Goal: Task Accomplishment & Management: Complete application form

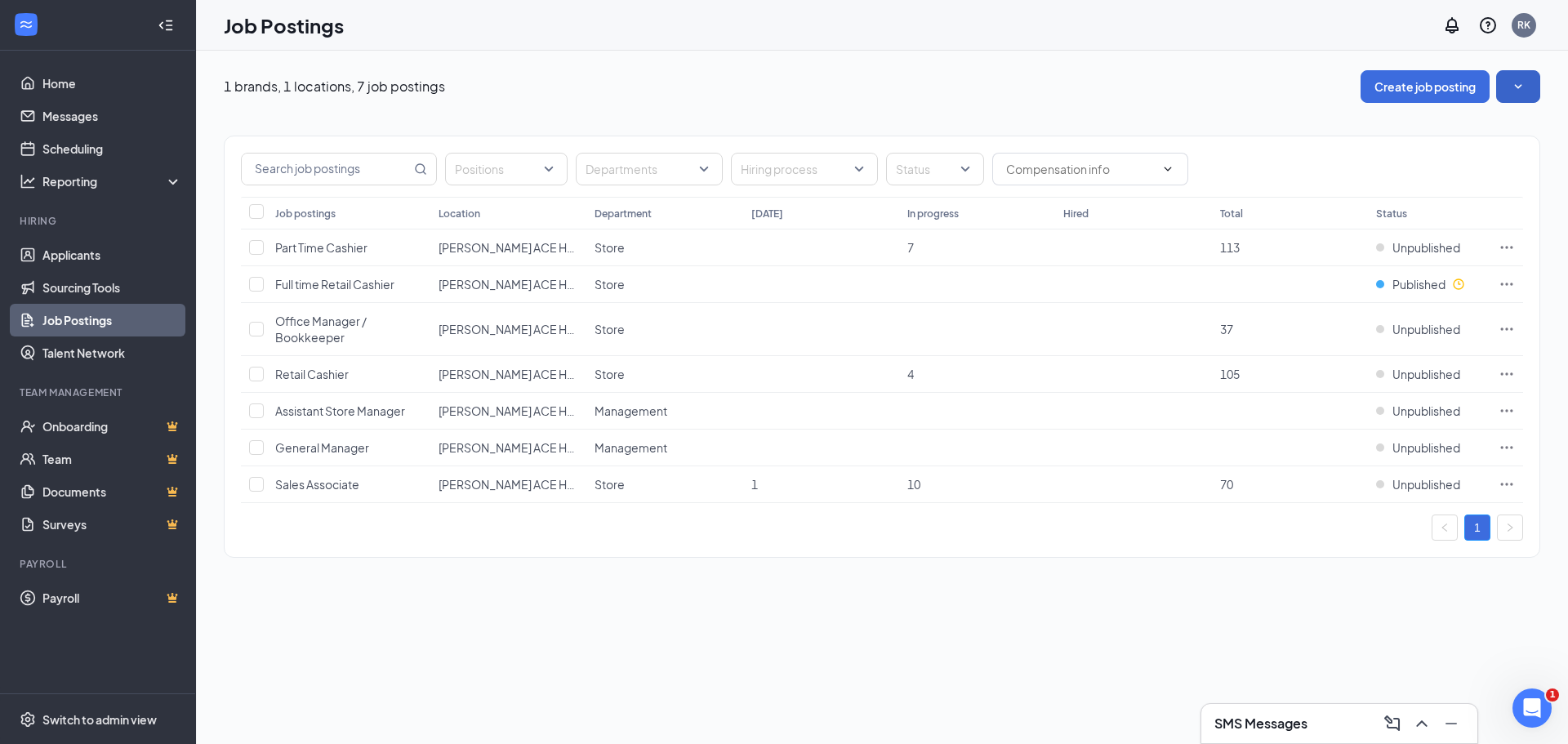
click at [1509, 92] on button "button" at bounding box center [1519, 87] width 44 height 32
click at [1462, 89] on button "Create job posting" at bounding box center [1425, 87] width 129 height 32
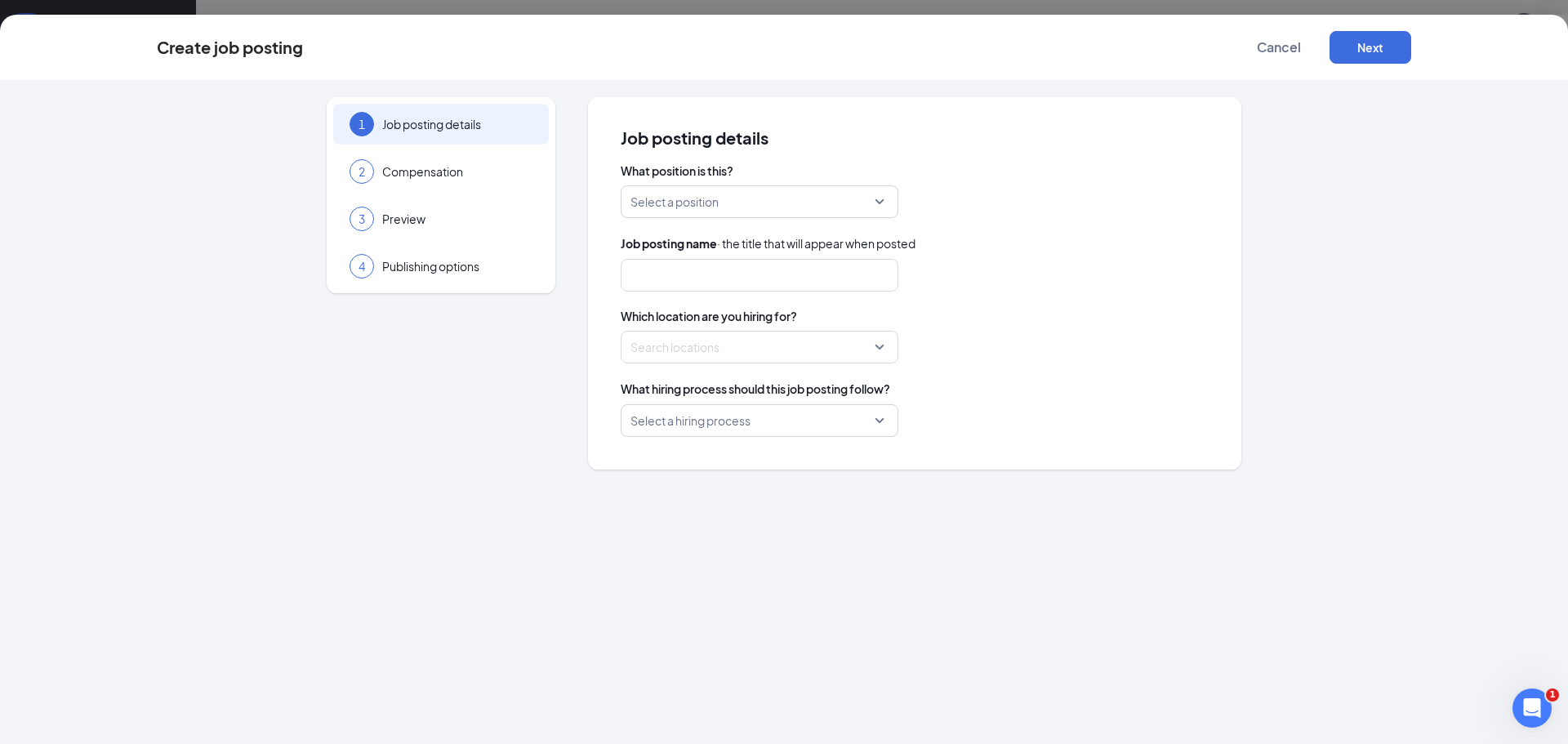
click at [882, 203] on div "Select a position" at bounding box center [760, 202] width 278 height 32
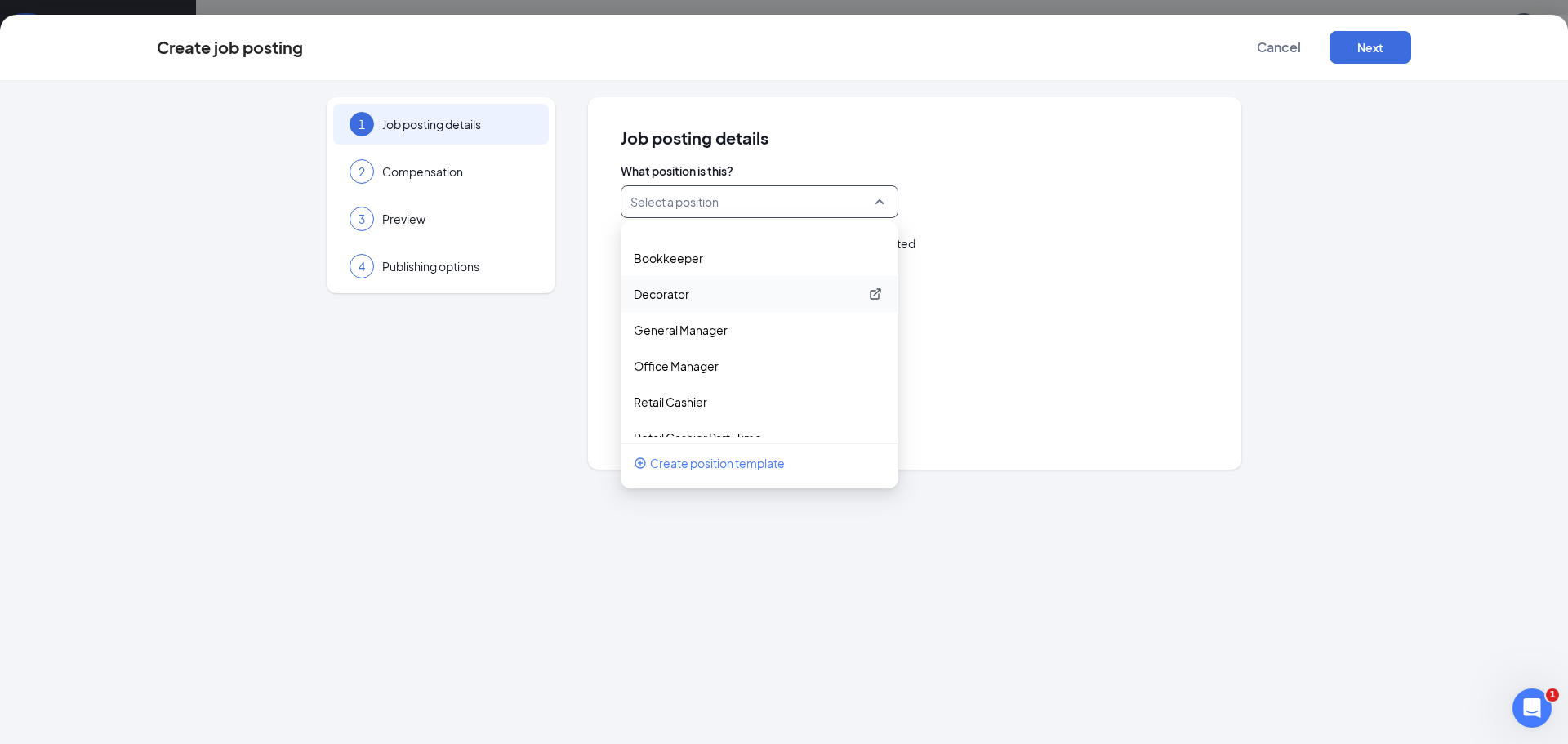
scroll to position [82, 0]
click at [704, 273] on p "Decorator" at bounding box center [746, 271] width 225 height 16
type input "Decorator / Color designer"
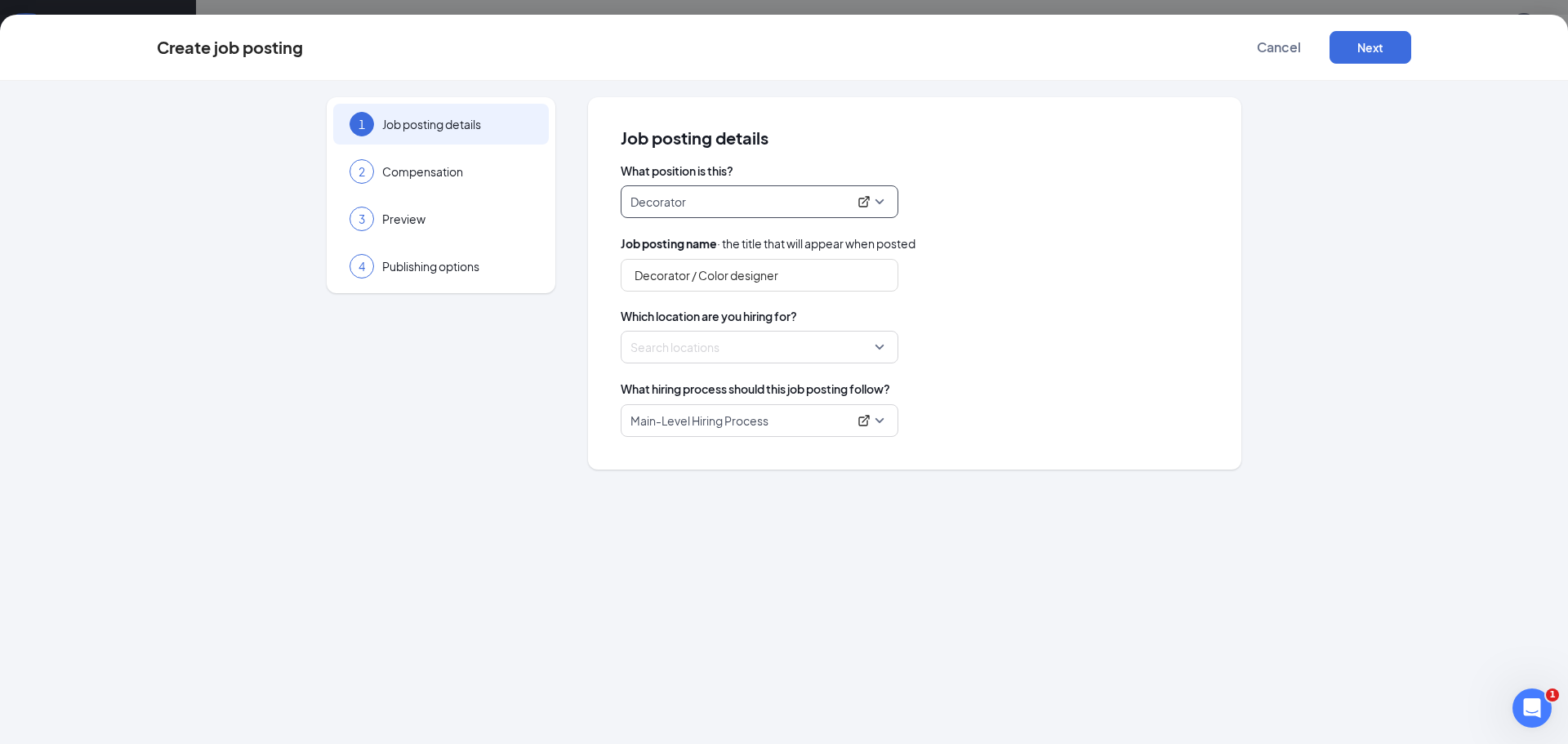
click at [732, 350] on div at bounding box center [754, 346] width 246 height 26
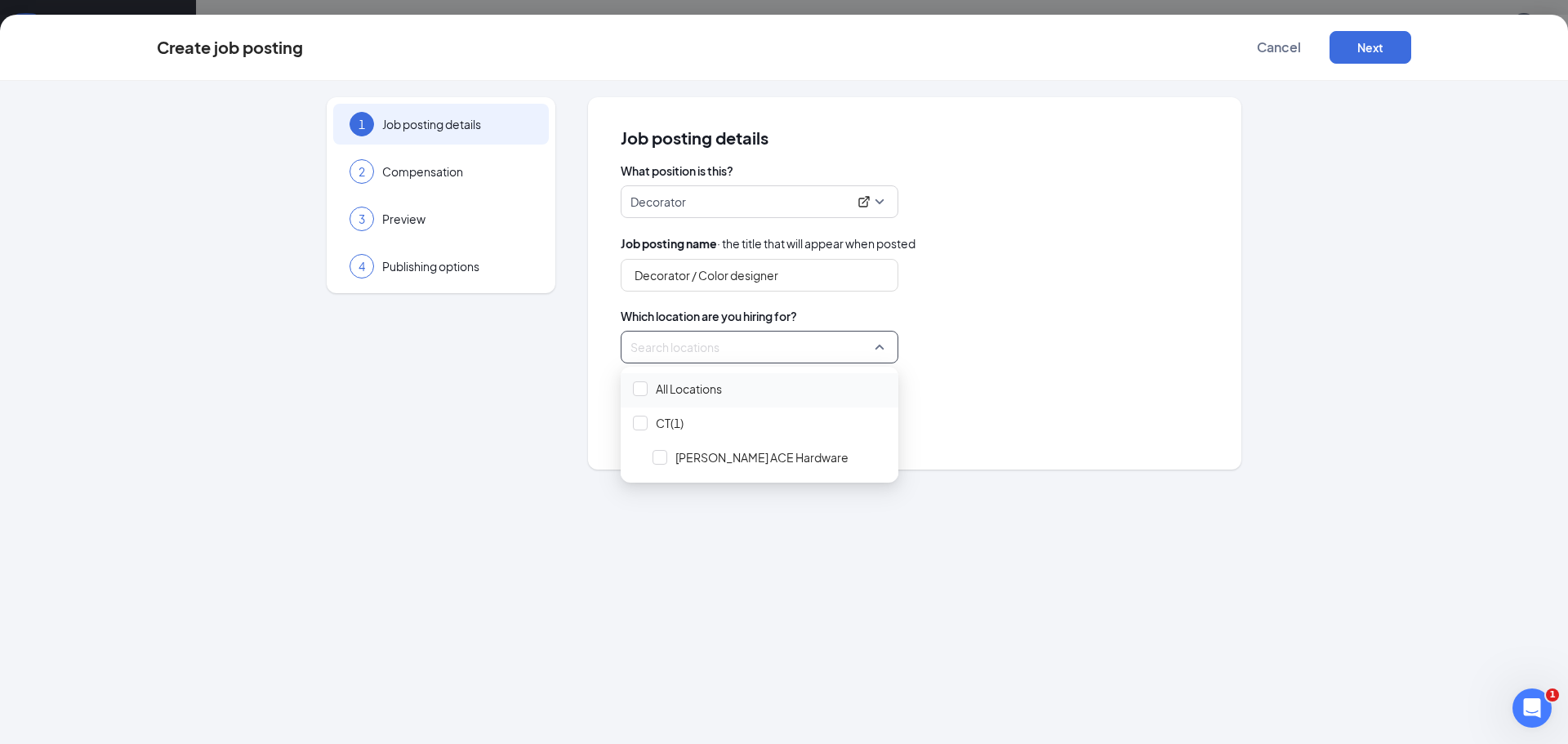
click at [648, 383] on span "All Locations" at bounding box center [760, 389] width 264 height 31
click at [560, 431] on div "1 Job posting details 2 Compensation 3 Preview 4 Publishing options Job posting…" at bounding box center [784, 284] width 1254 height 373
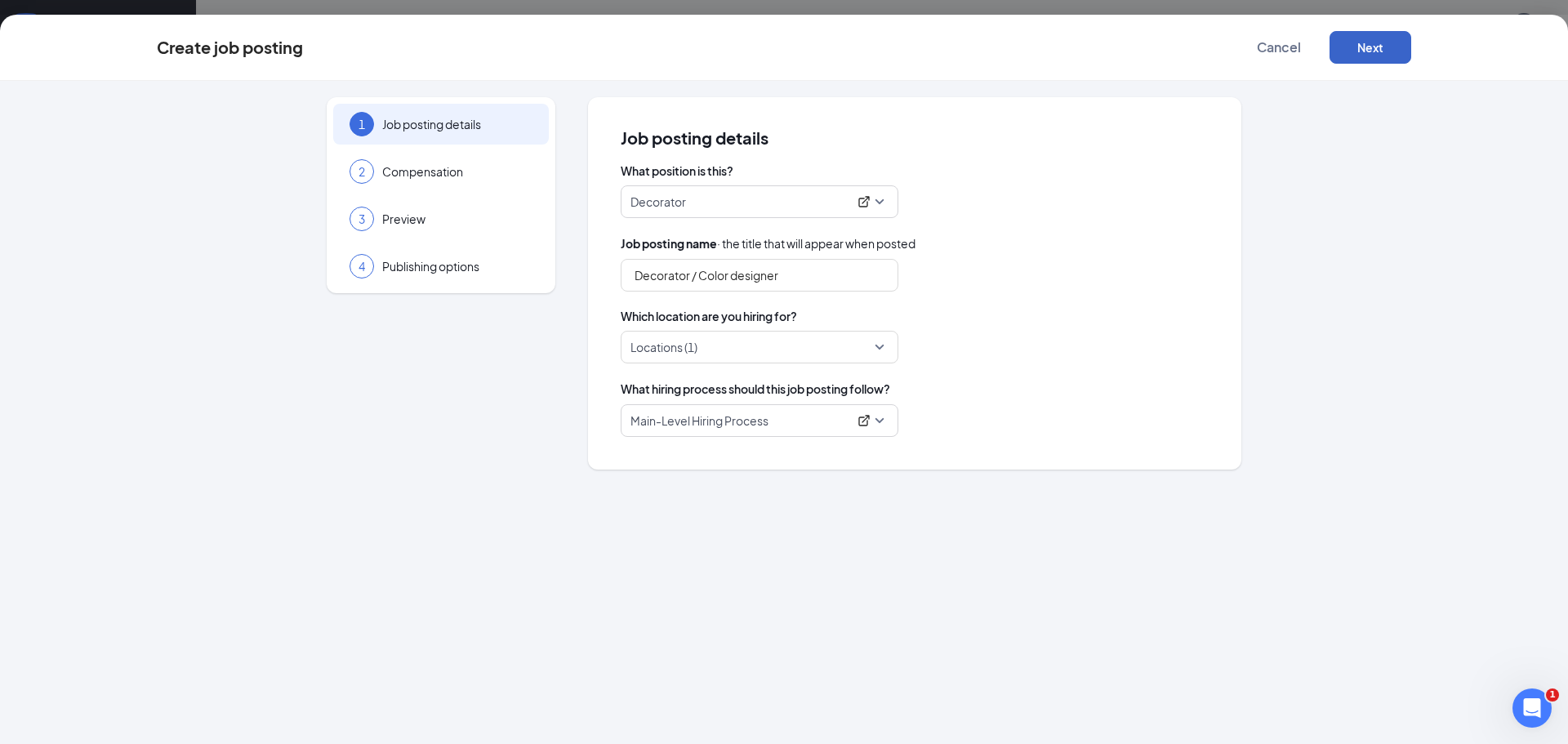
click at [1373, 45] on button "Next" at bounding box center [1370, 48] width 82 height 32
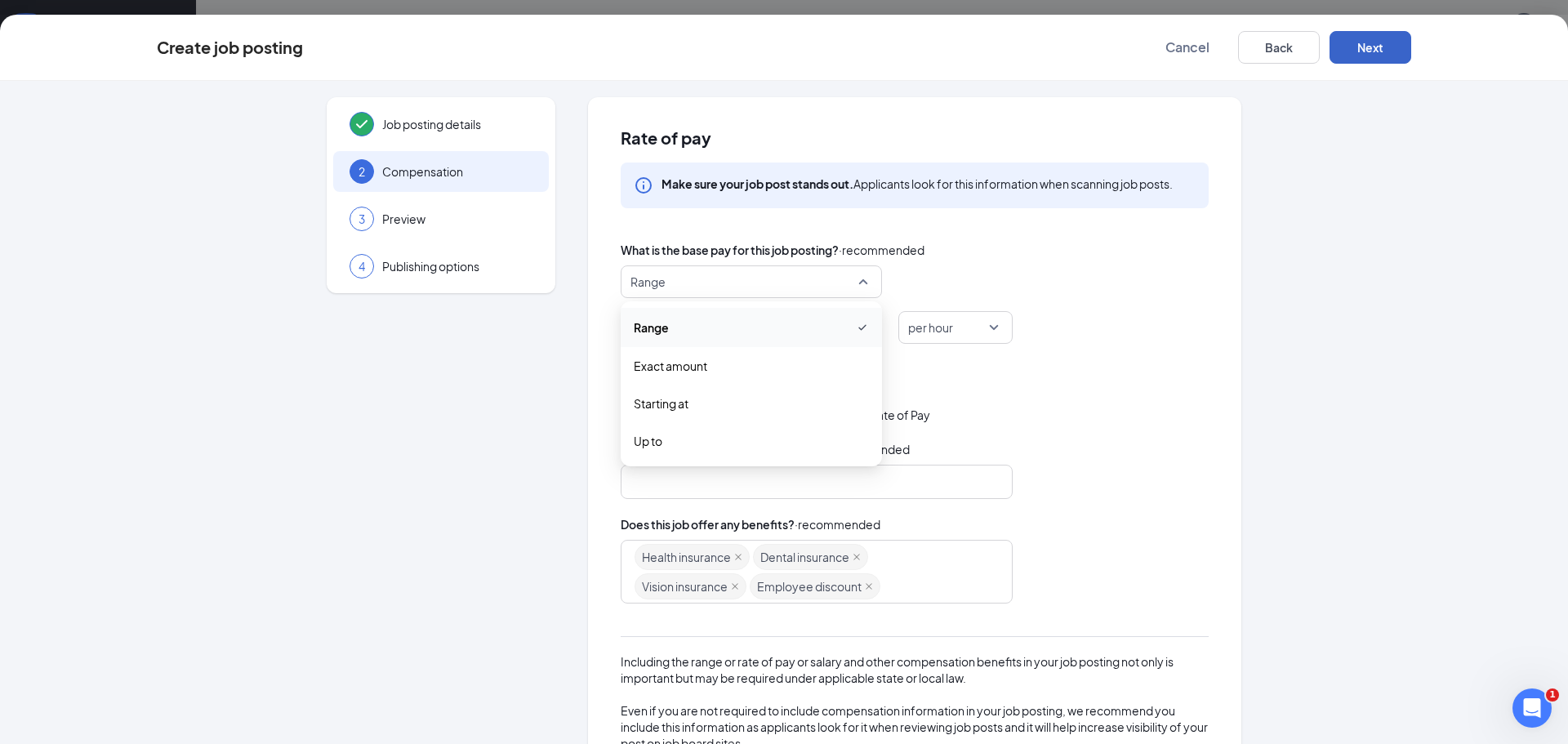
click at [732, 286] on span "Range" at bounding box center [744, 282] width 227 height 31
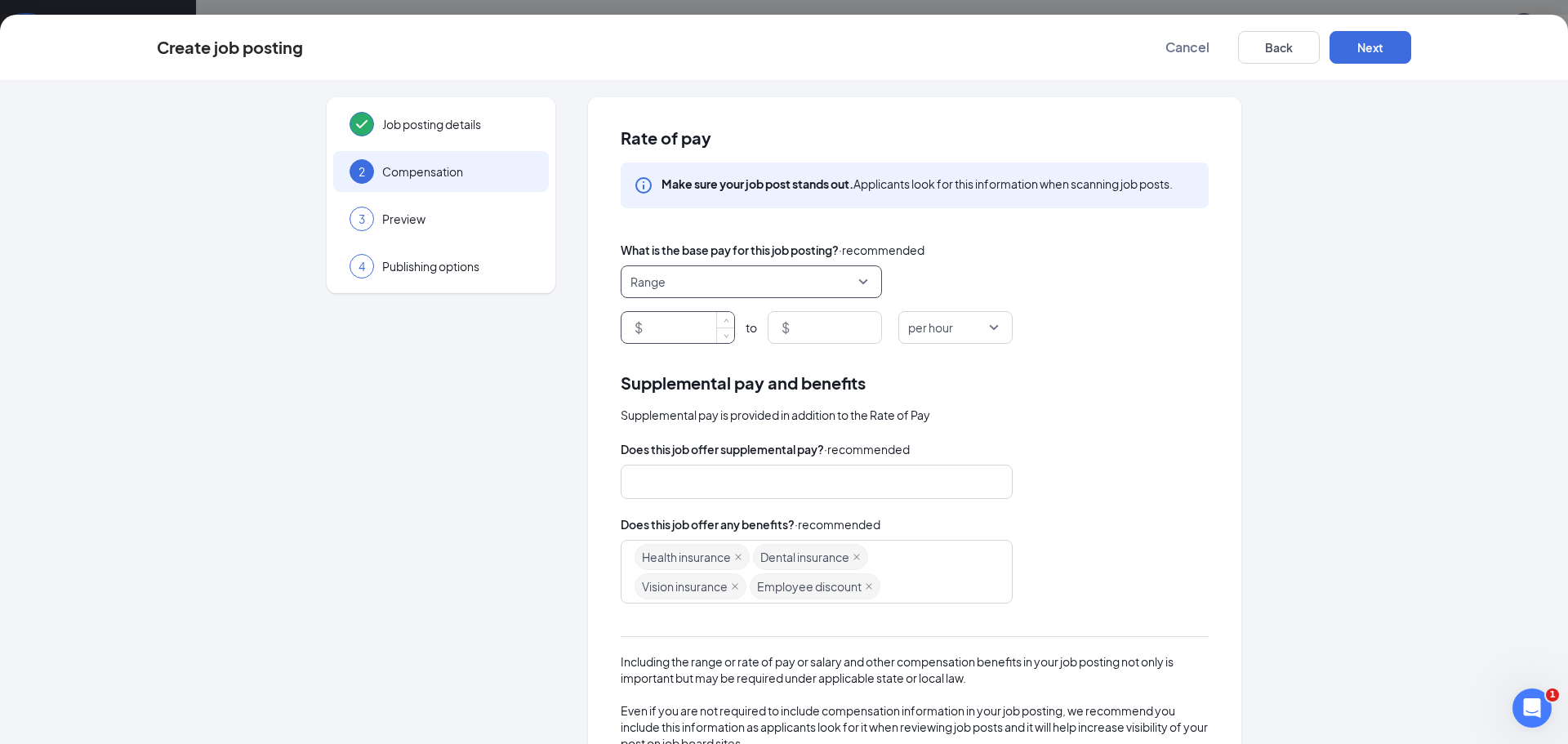
click at [652, 327] on input at bounding box center [689, 327] width 88 height 31
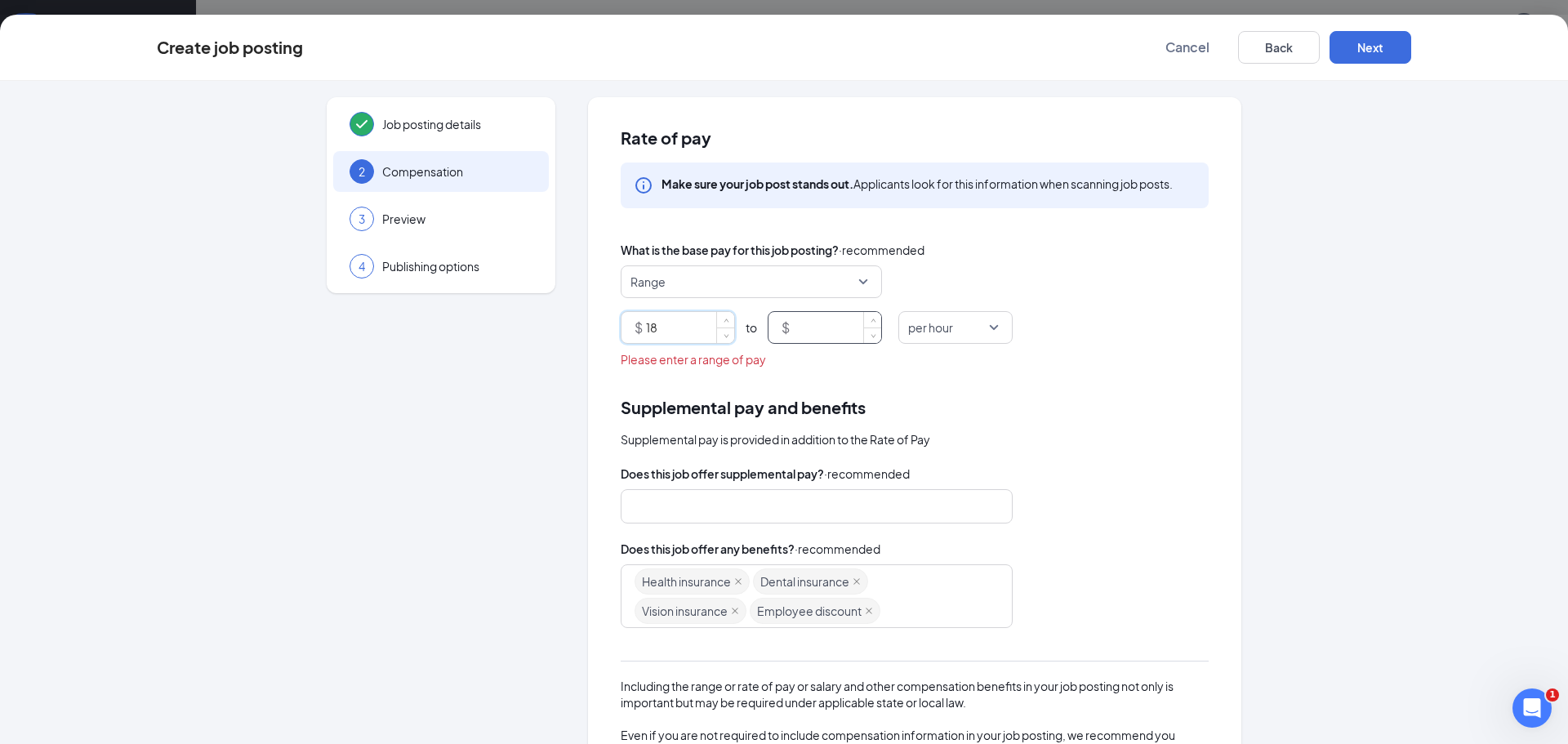
type input "18"
click at [836, 324] on input at bounding box center [837, 327] width 88 height 31
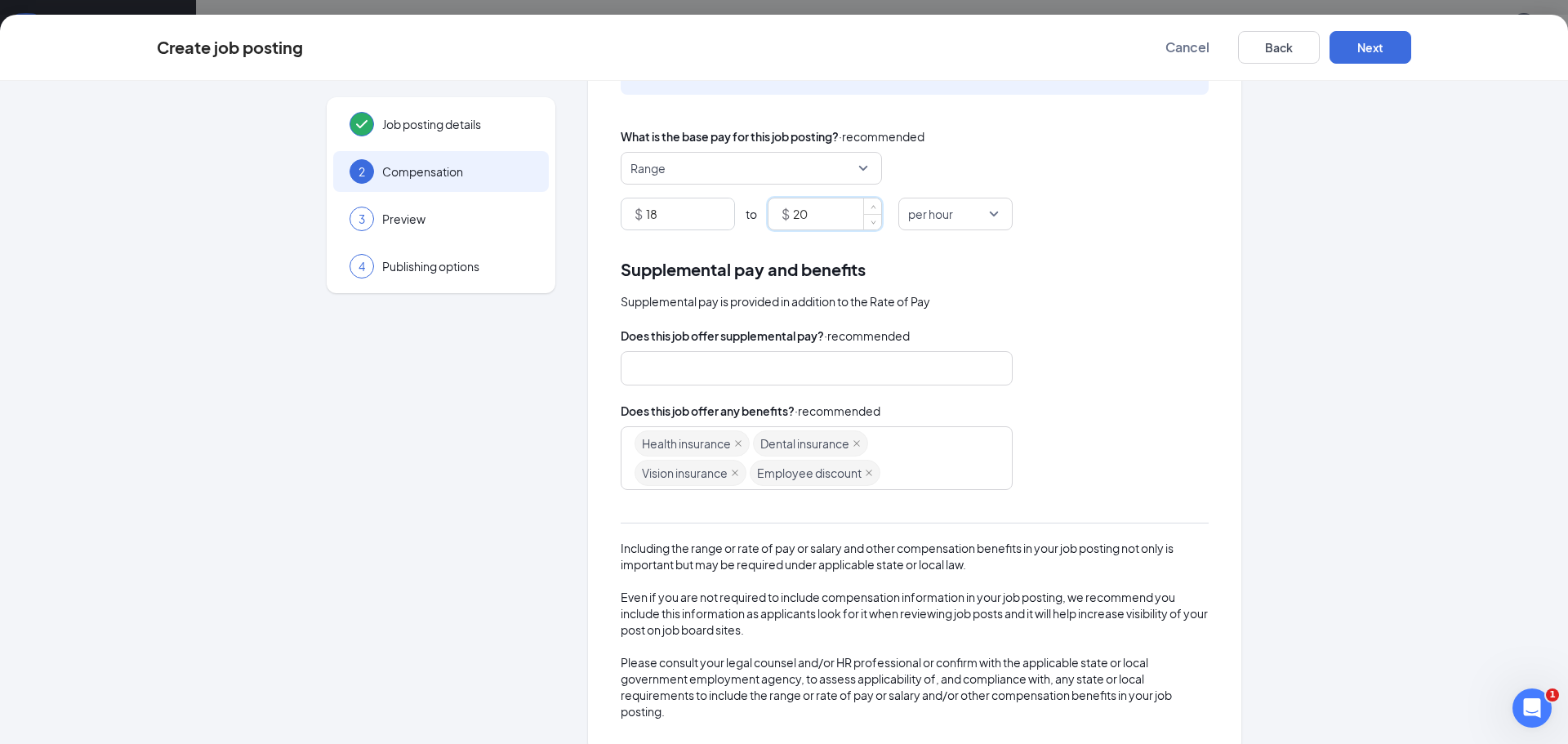
scroll to position [137, 0]
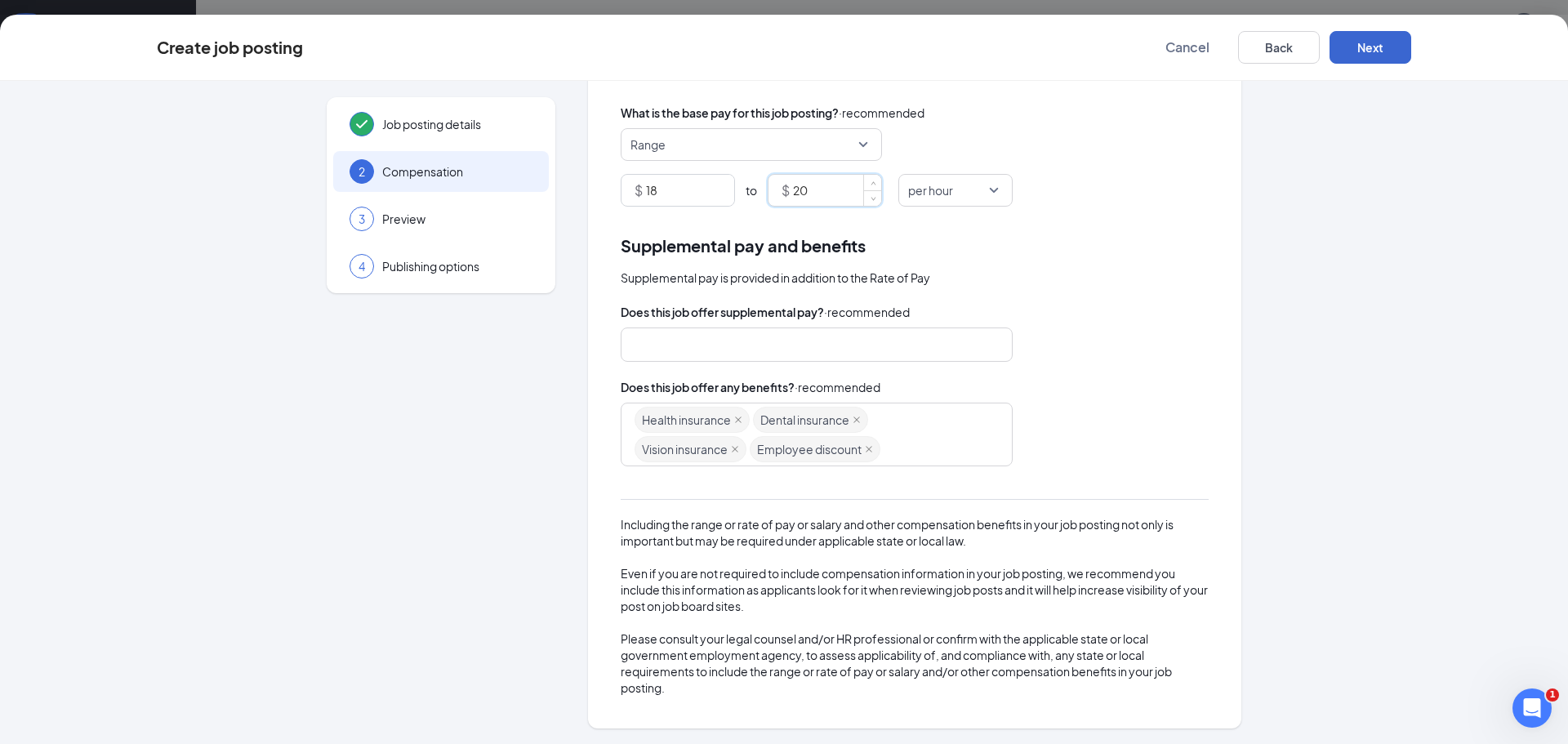
type input "20"
click at [1352, 53] on button "Next" at bounding box center [1370, 48] width 82 height 32
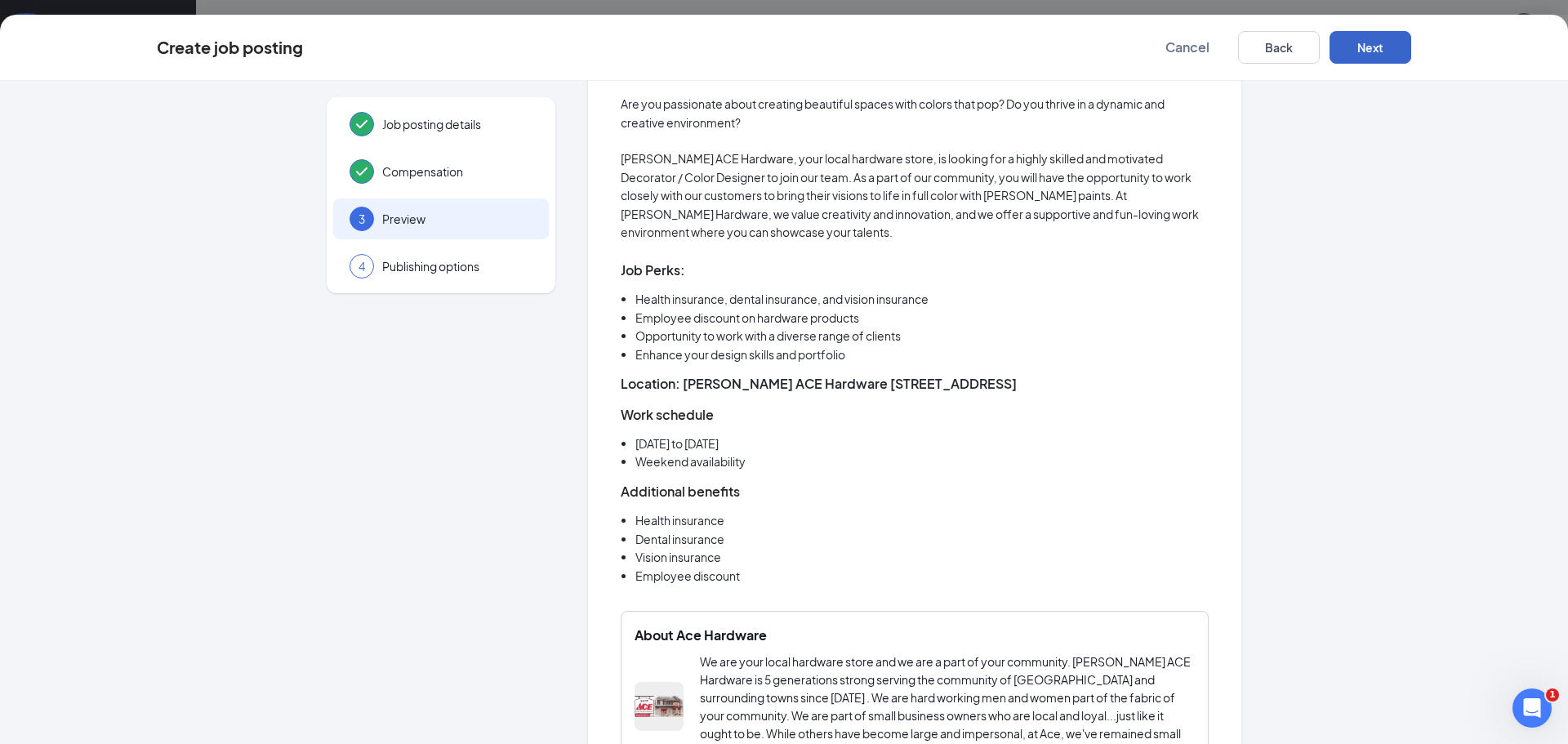
scroll to position [219, 0]
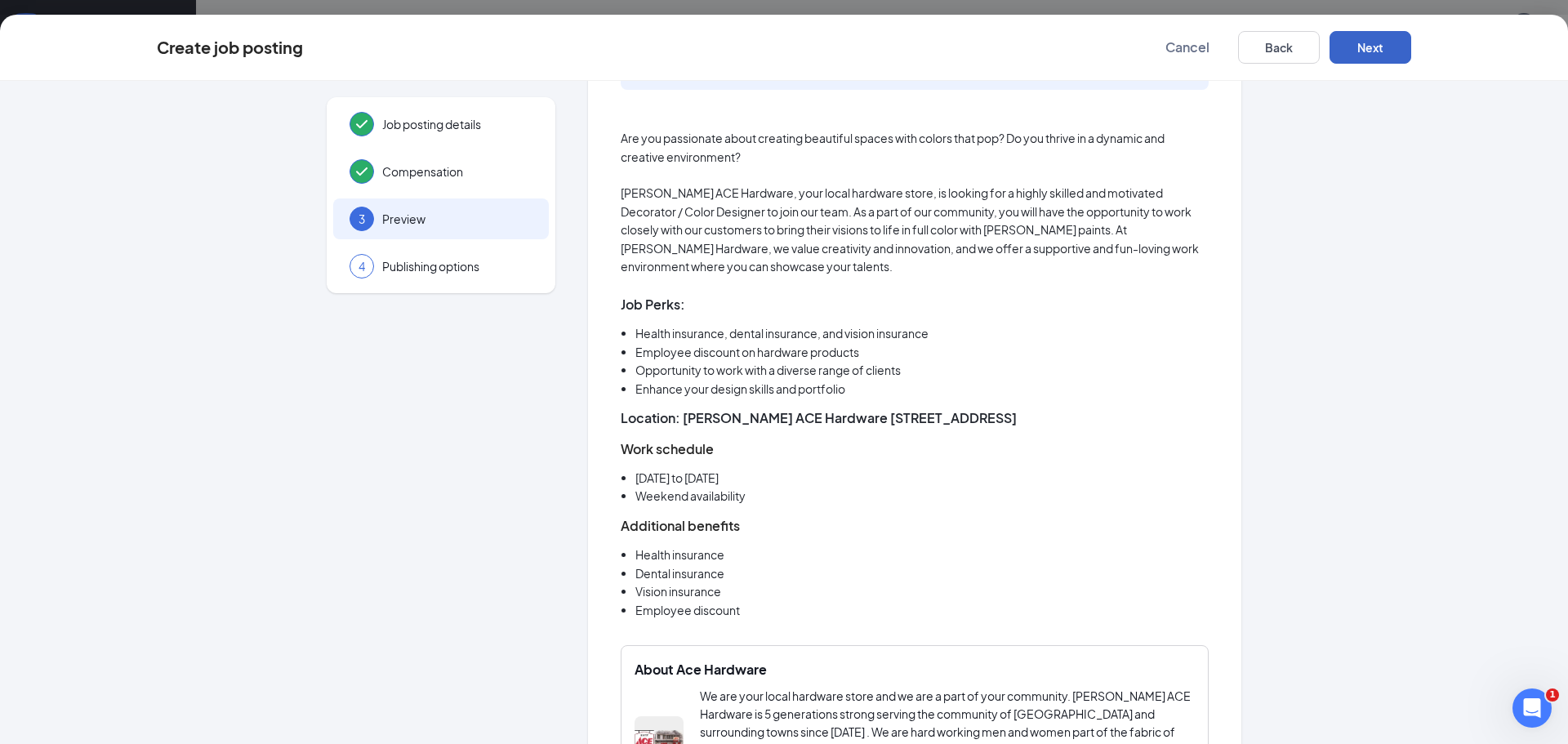
click at [1361, 46] on button "Next" at bounding box center [1370, 48] width 82 height 32
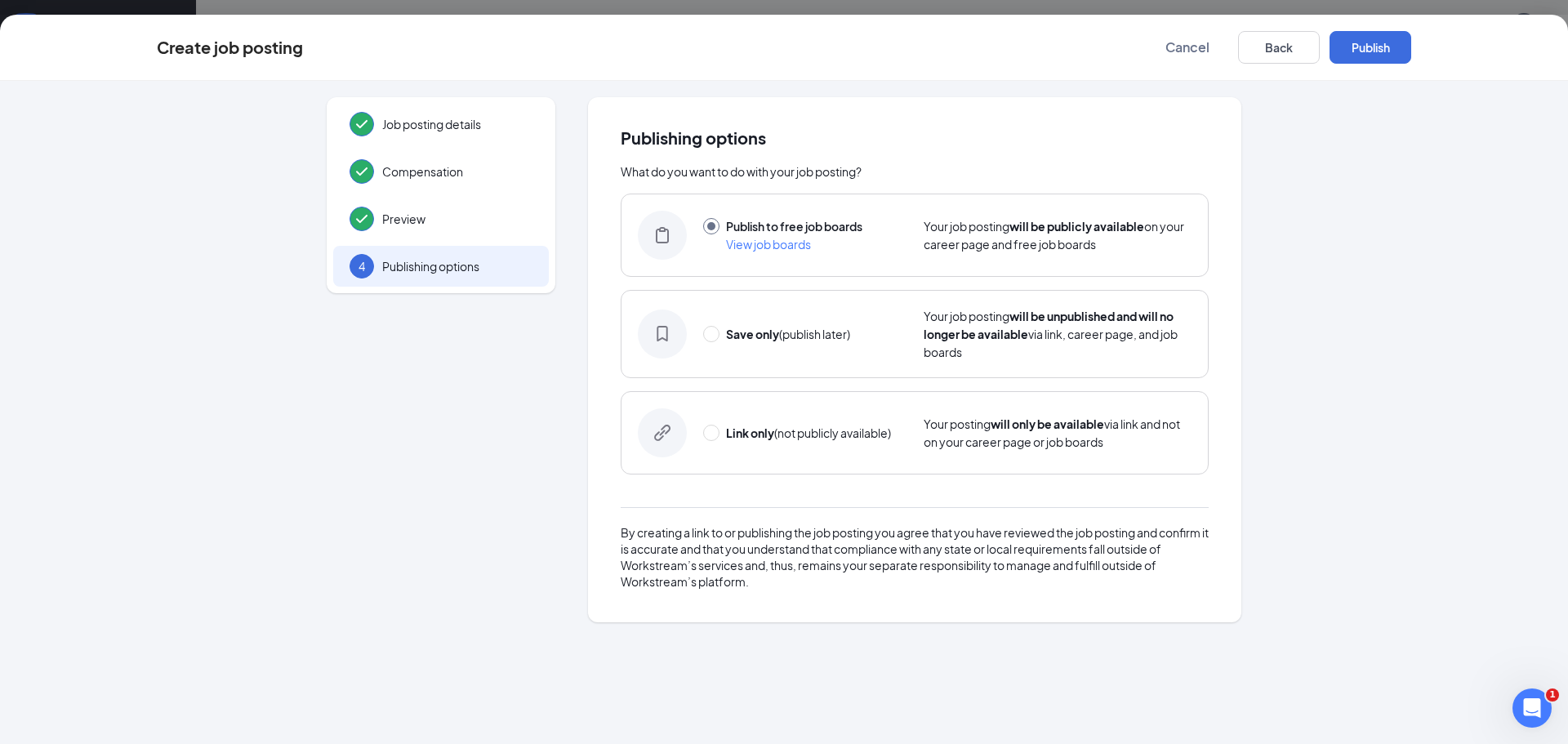
scroll to position [0, 0]
click at [1394, 49] on button "Publish" at bounding box center [1370, 48] width 82 height 32
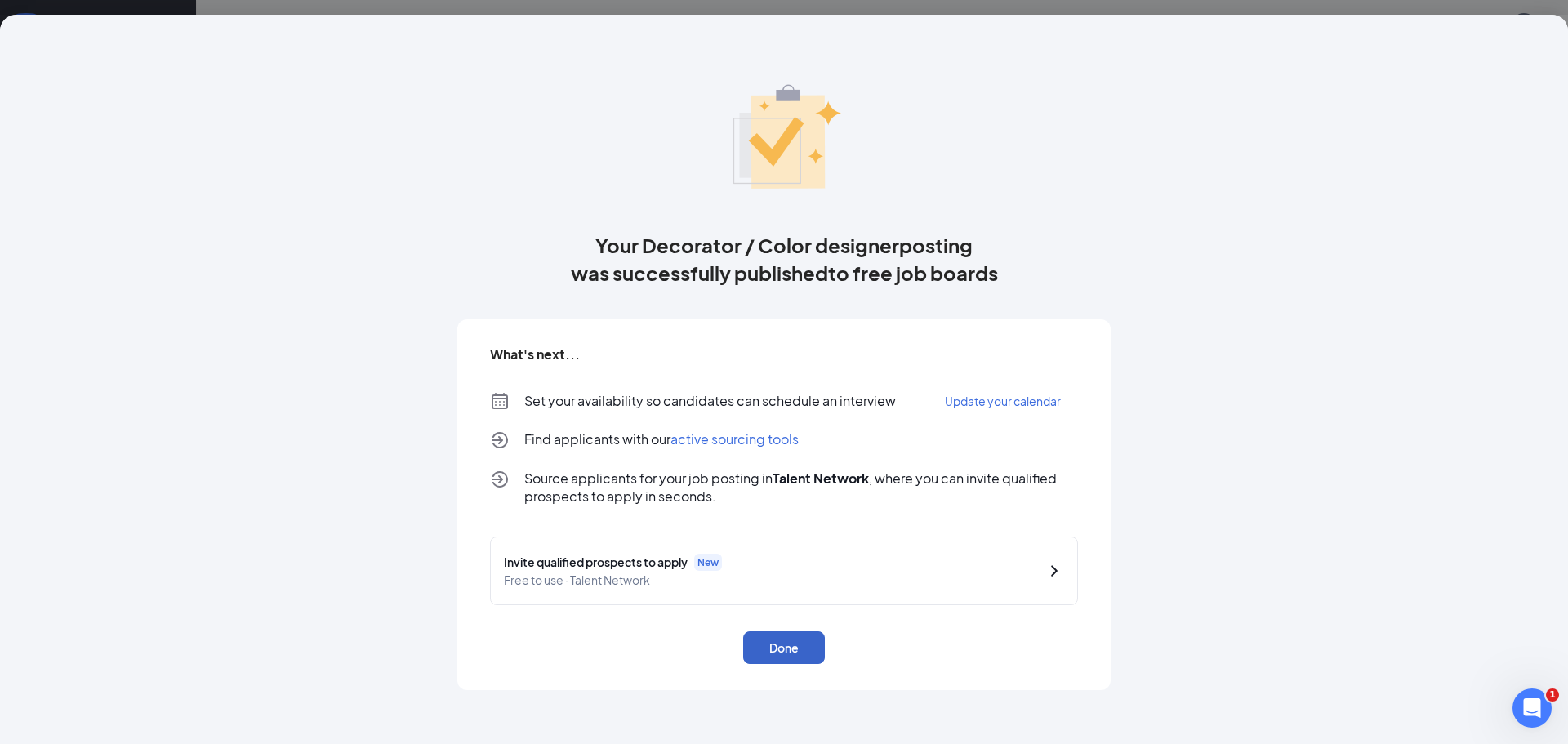
click at [767, 645] on button "Done" at bounding box center [784, 648] width 82 height 32
